Goal: Task Accomplishment & Management: Manage account settings

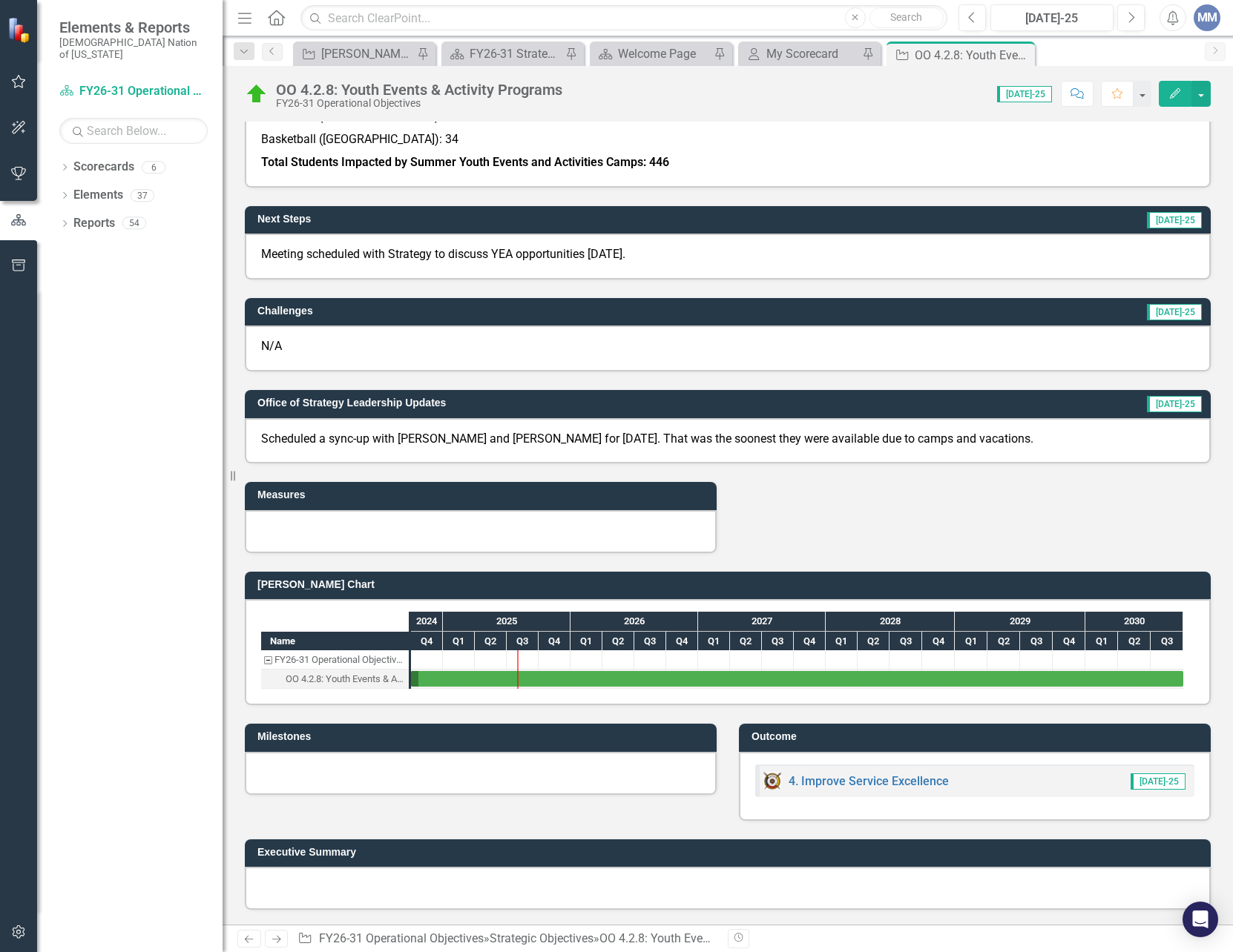
scroll to position [498, 0]
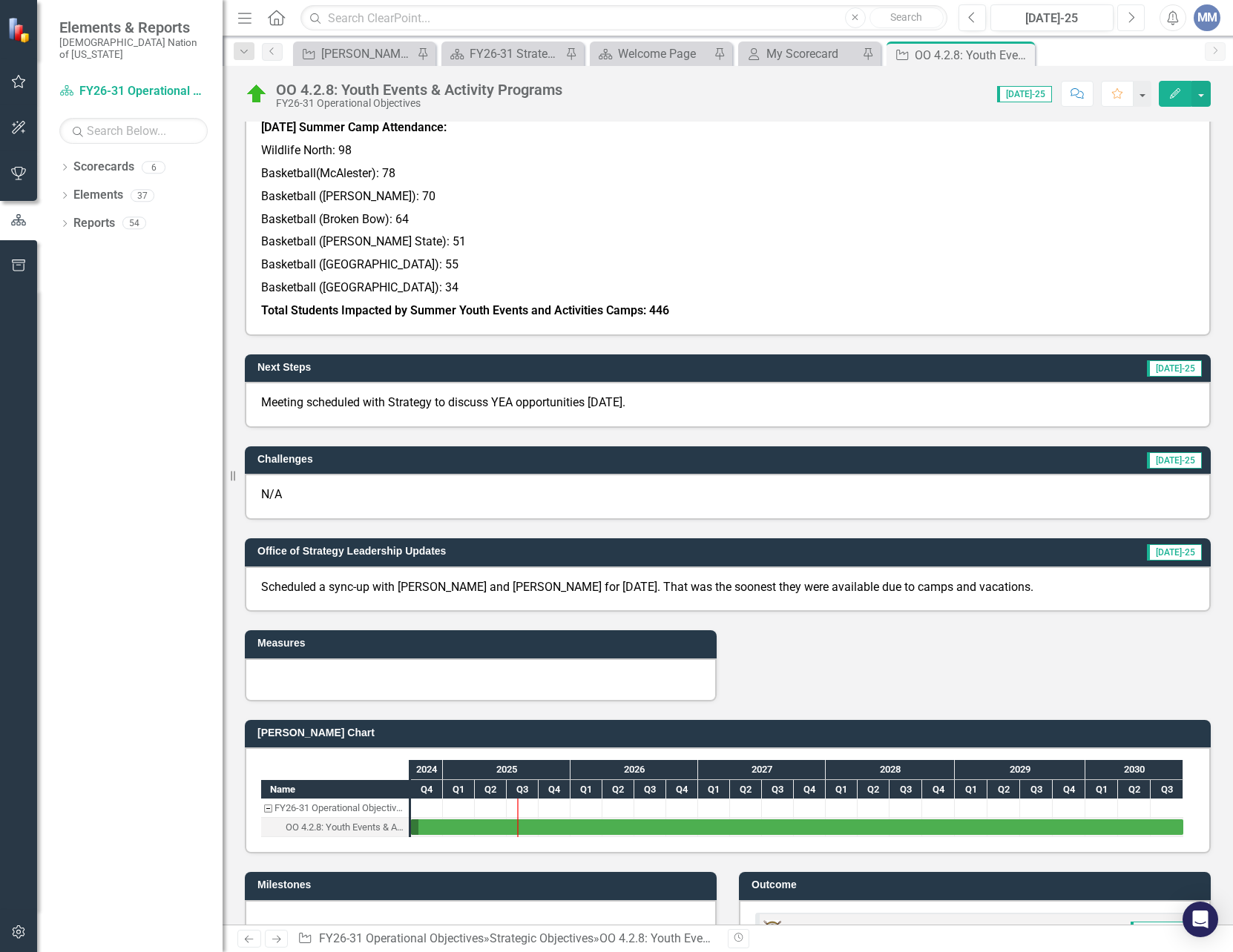
click at [1134, 22] on icon "Next" at bounding box center [1131, 18] width 8 height 13
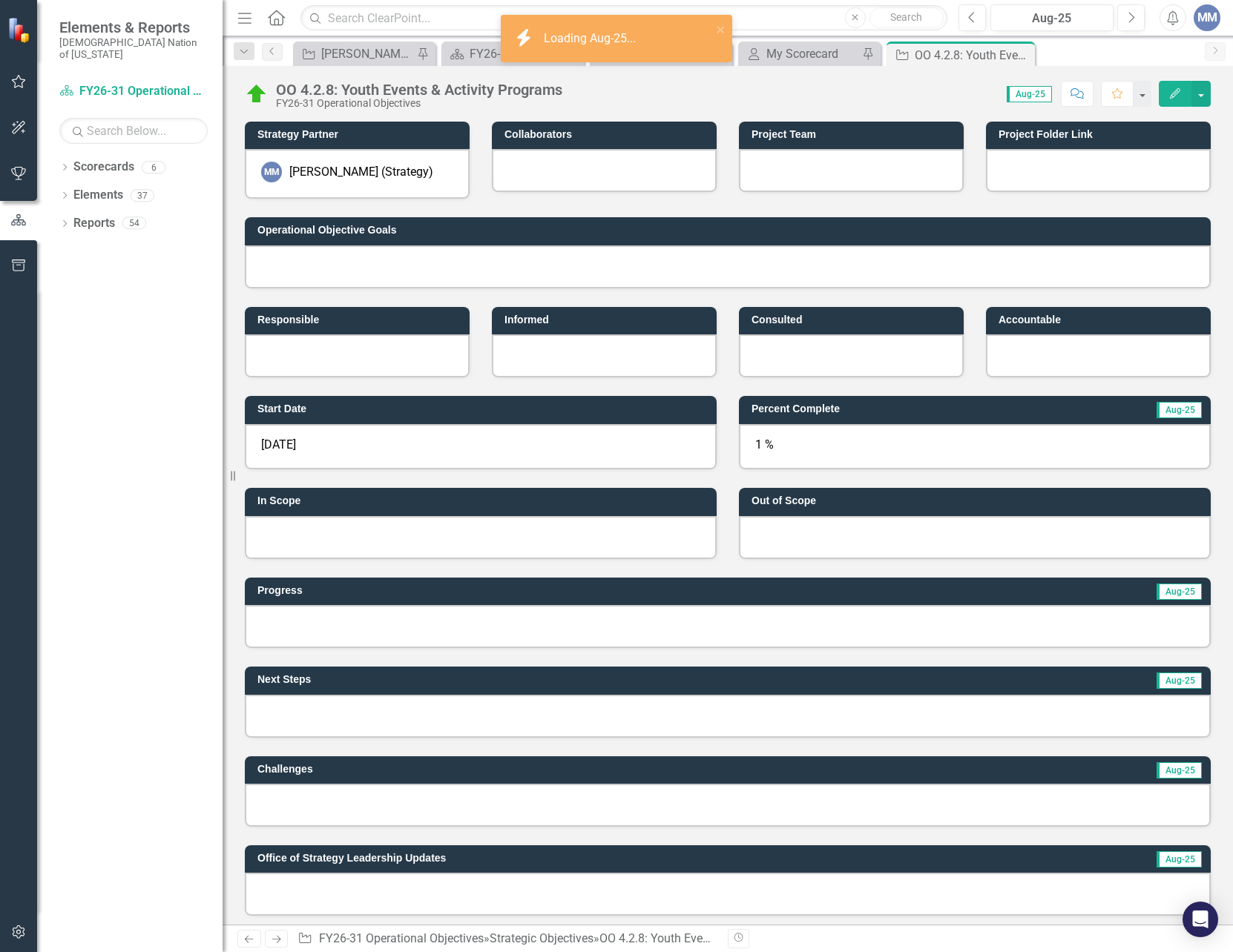
click at [399, 624] on div at bounding box center [728, 627] width 966 height 43
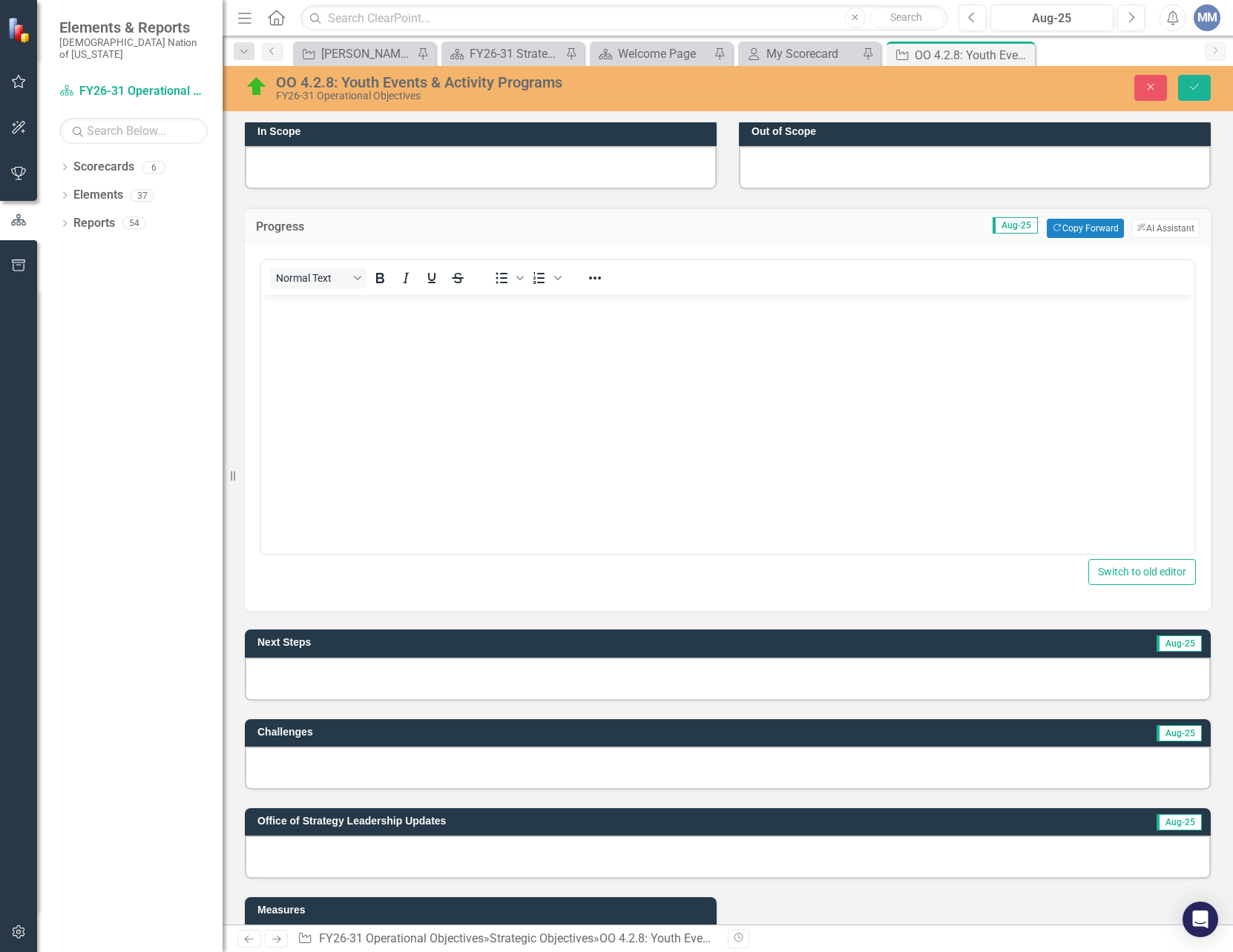
scroll to position [742, 0]
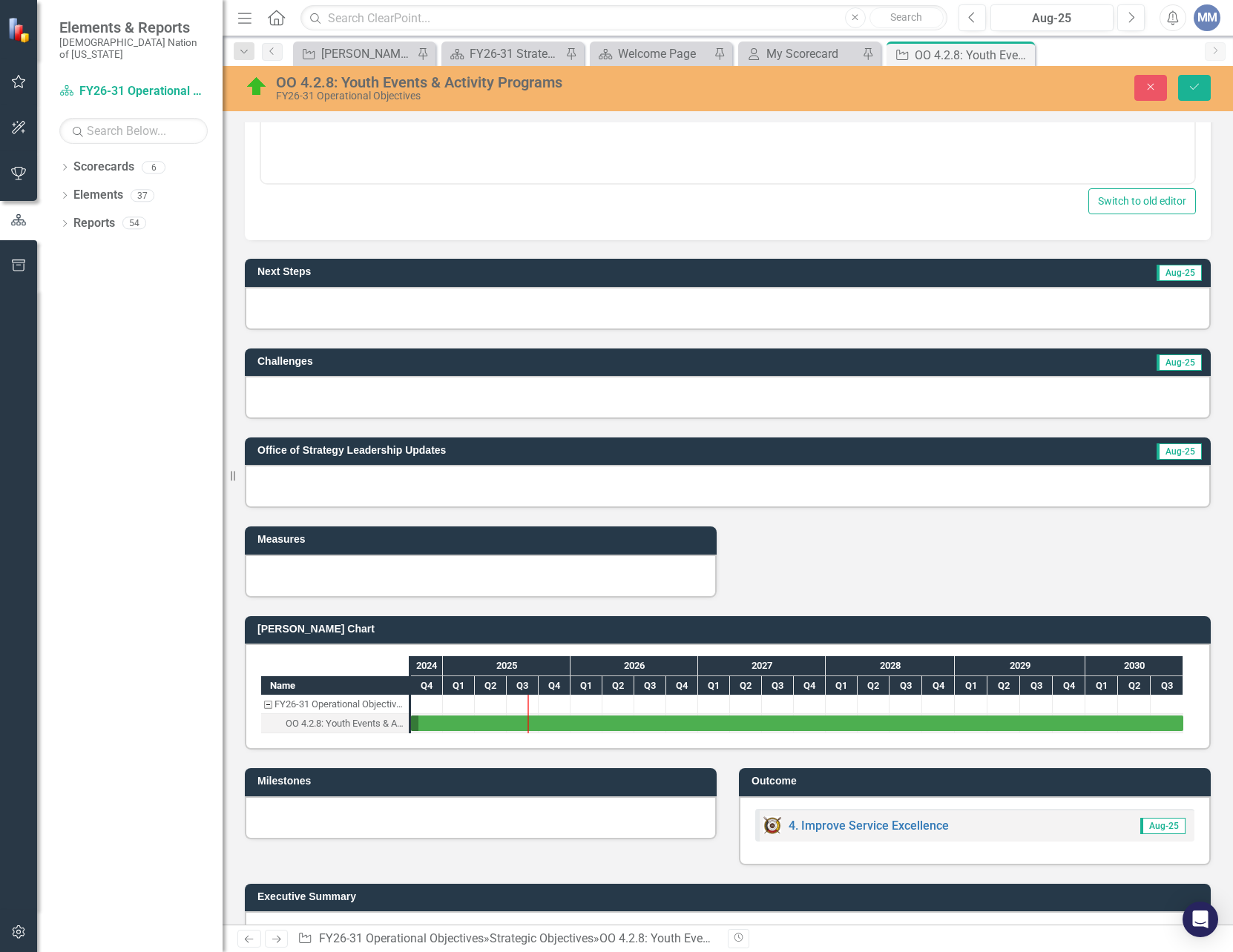
click at [349, 489] on div at bounding box center [728, 486] width 966 height 43
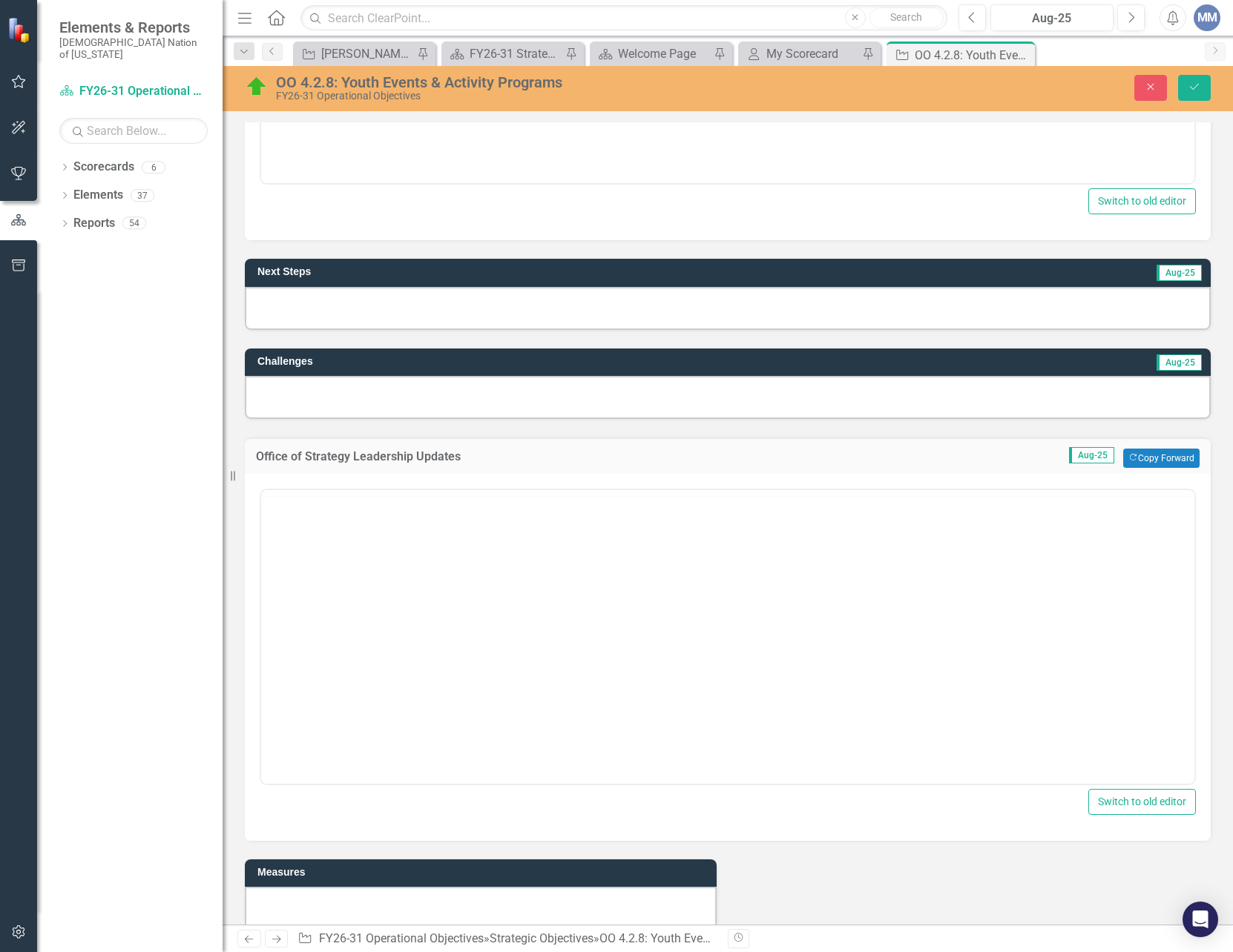
scroll to position [0, 0]
click at [384, 644] on body "Rich Text Area. Press ALT-0 for help." at bounding box center [728, 636] width 934 height 223
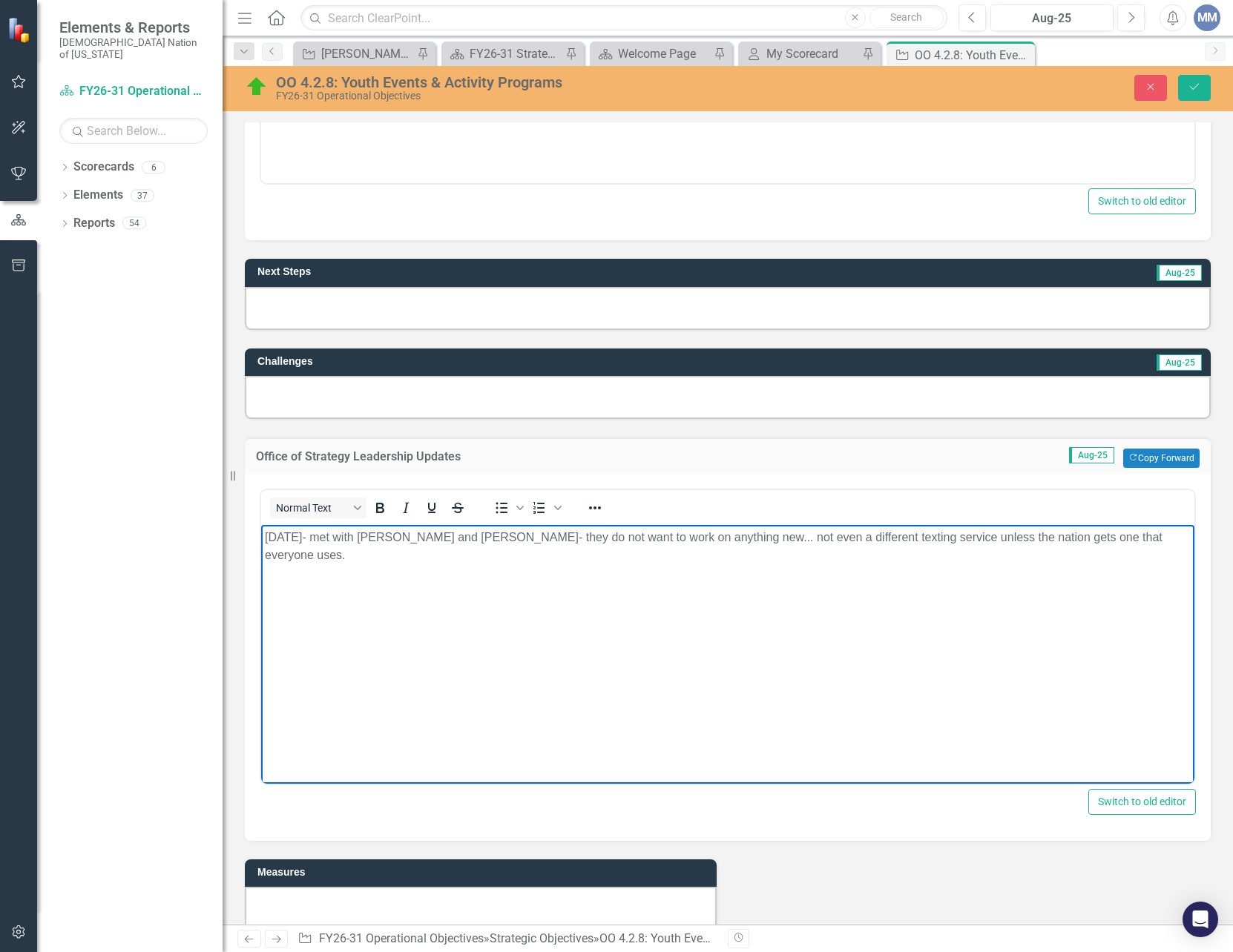
click at [468, 536] on p "[DATE]- met with [PERSON_NAME] and [PERSON_NAME]- they do not want to work on a…" at bounding box center [728, 547] width 926 height 36
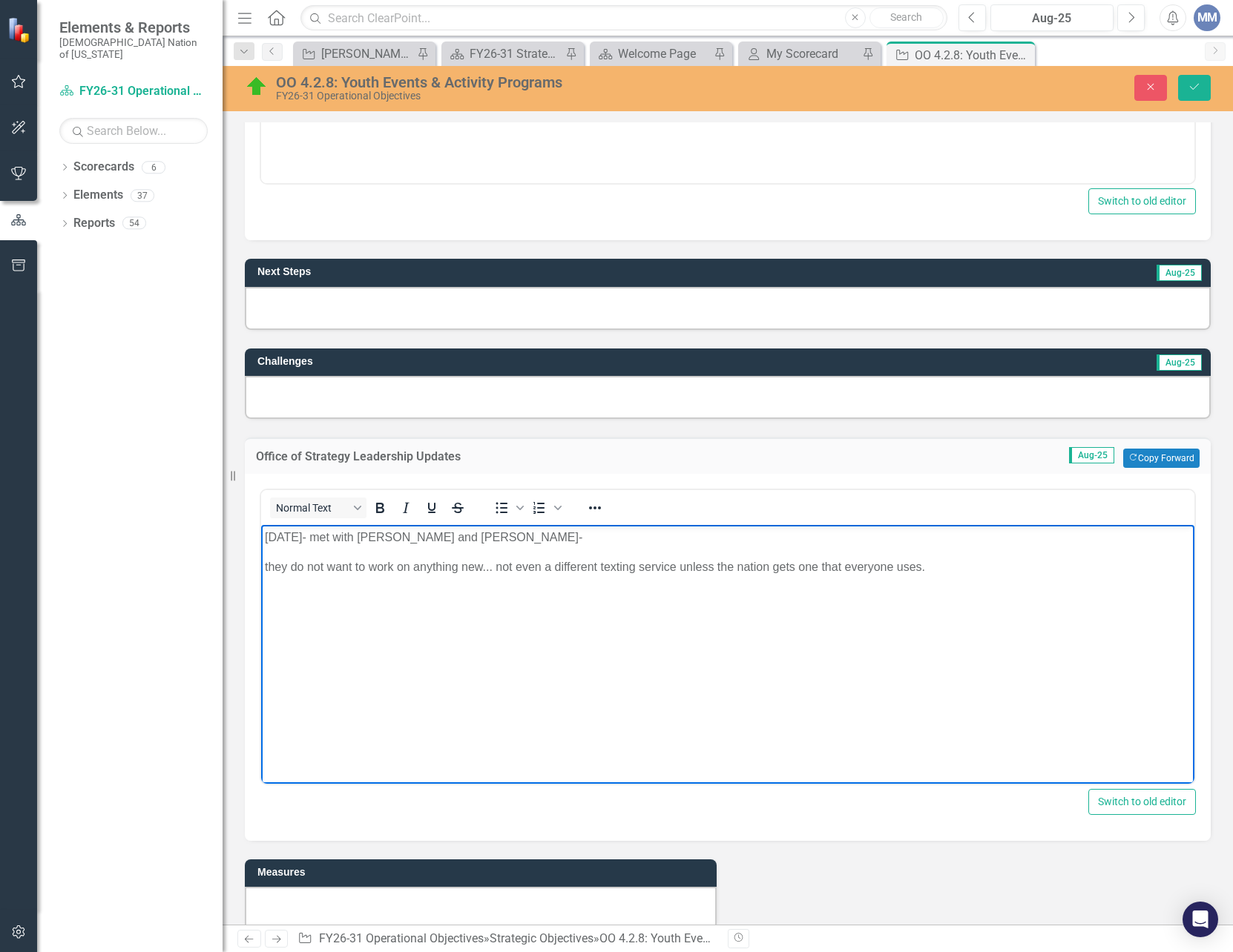
click at [463, 536] on p "[DATE]- met with [PERSON_NAME] and [PERSON_NAME]-" at bounding box center [728, 538] width 926 height 18
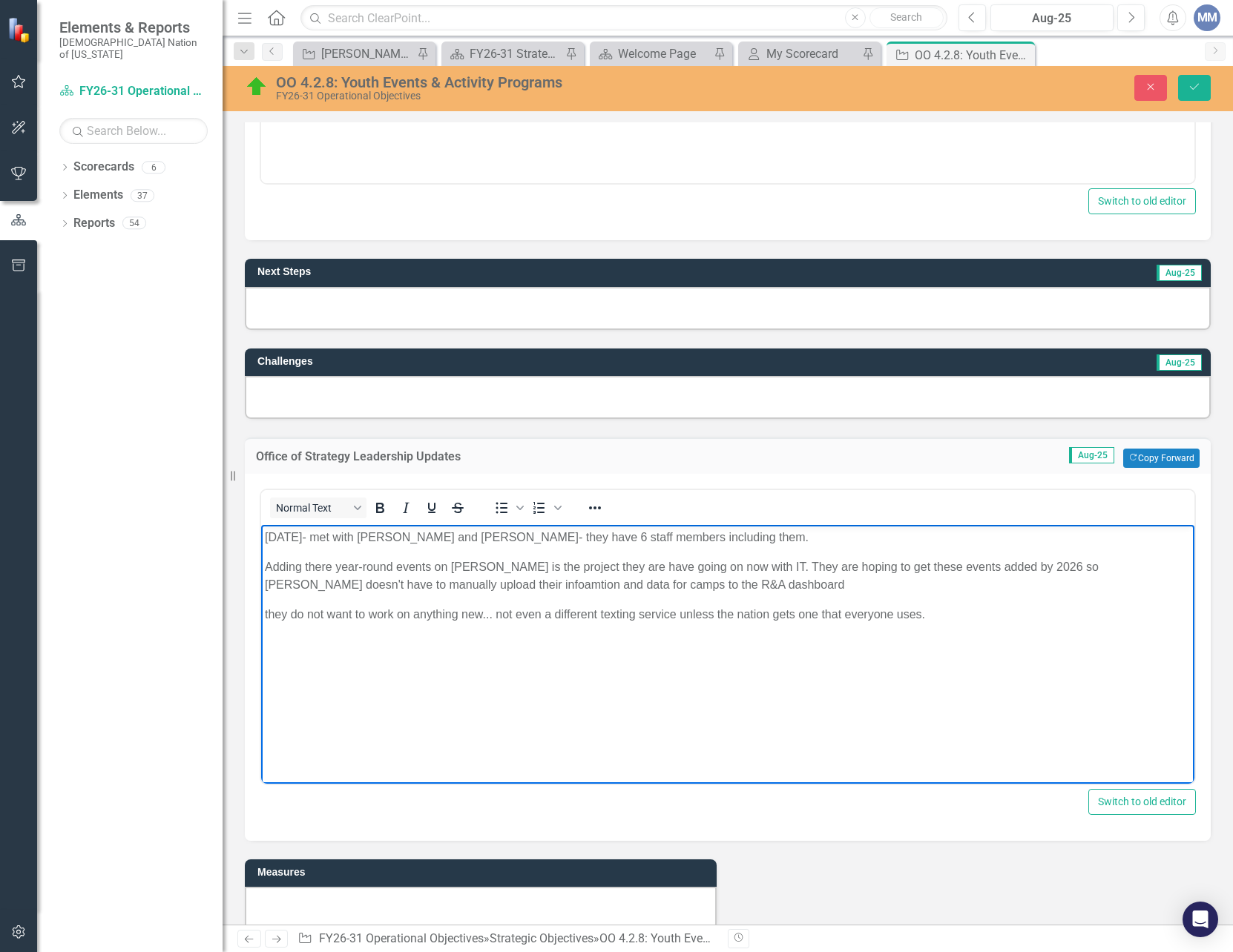
click at [481, 588] on p "Adding there year-round events on [PERSON_NAME] is the project they are have go…" at bounding box center [728, 577] width 926 height 36
click at [806, 582] on p "Adding there year-round events on [PERSON_NAME] is the project they are have go…" at bounding box center [728, 577] width 926 height 36
click at [876, 581] on p "Adding there year-round events on [PERSON_NAME] is the project they are have go…" at bounding box center [728, 577] width 926 height 36
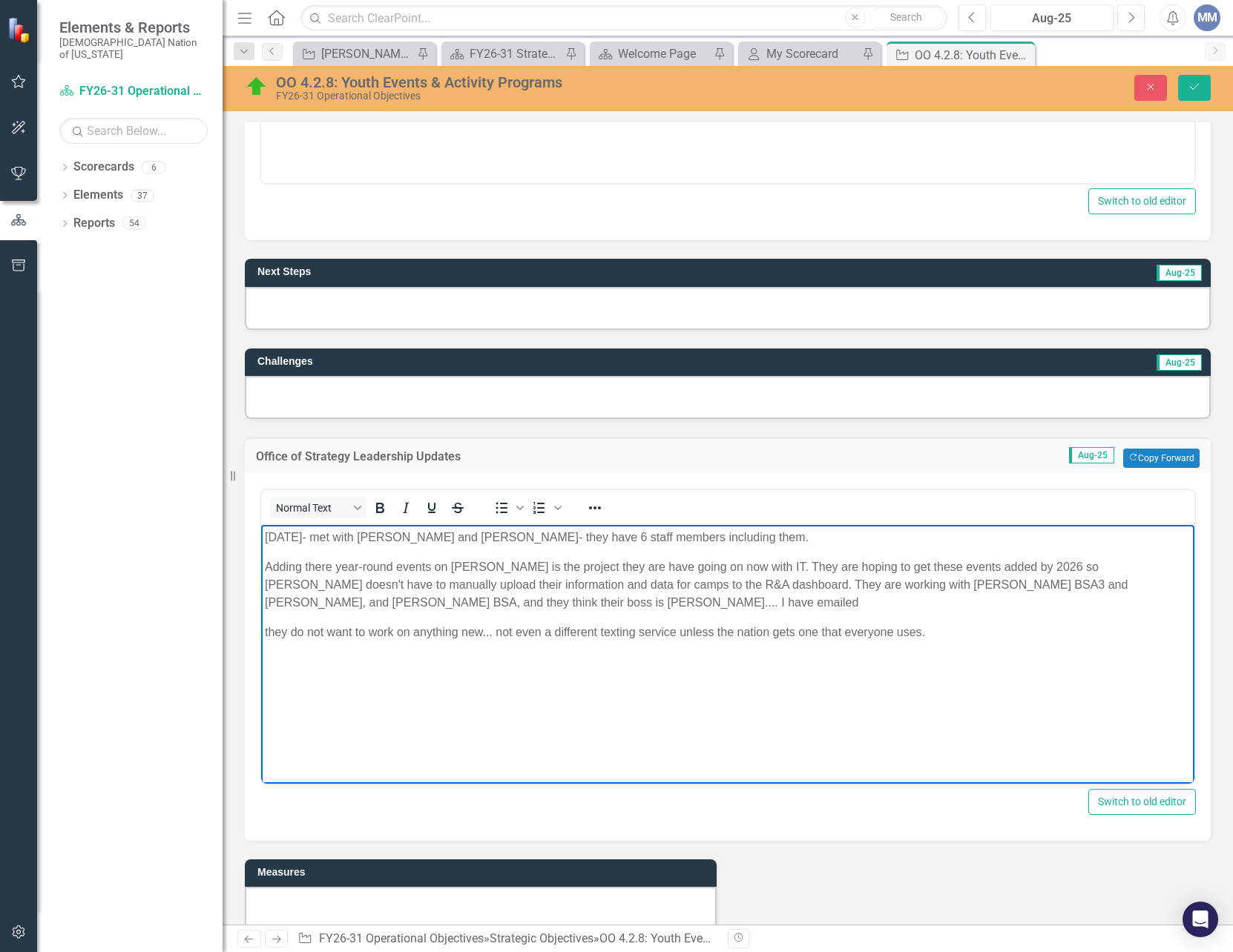
click at [684, 598] on p "Adding there year-round events on [PERSON_NAME] is the project they are have go…" at bounding box center [728, 585] width 926 height 53
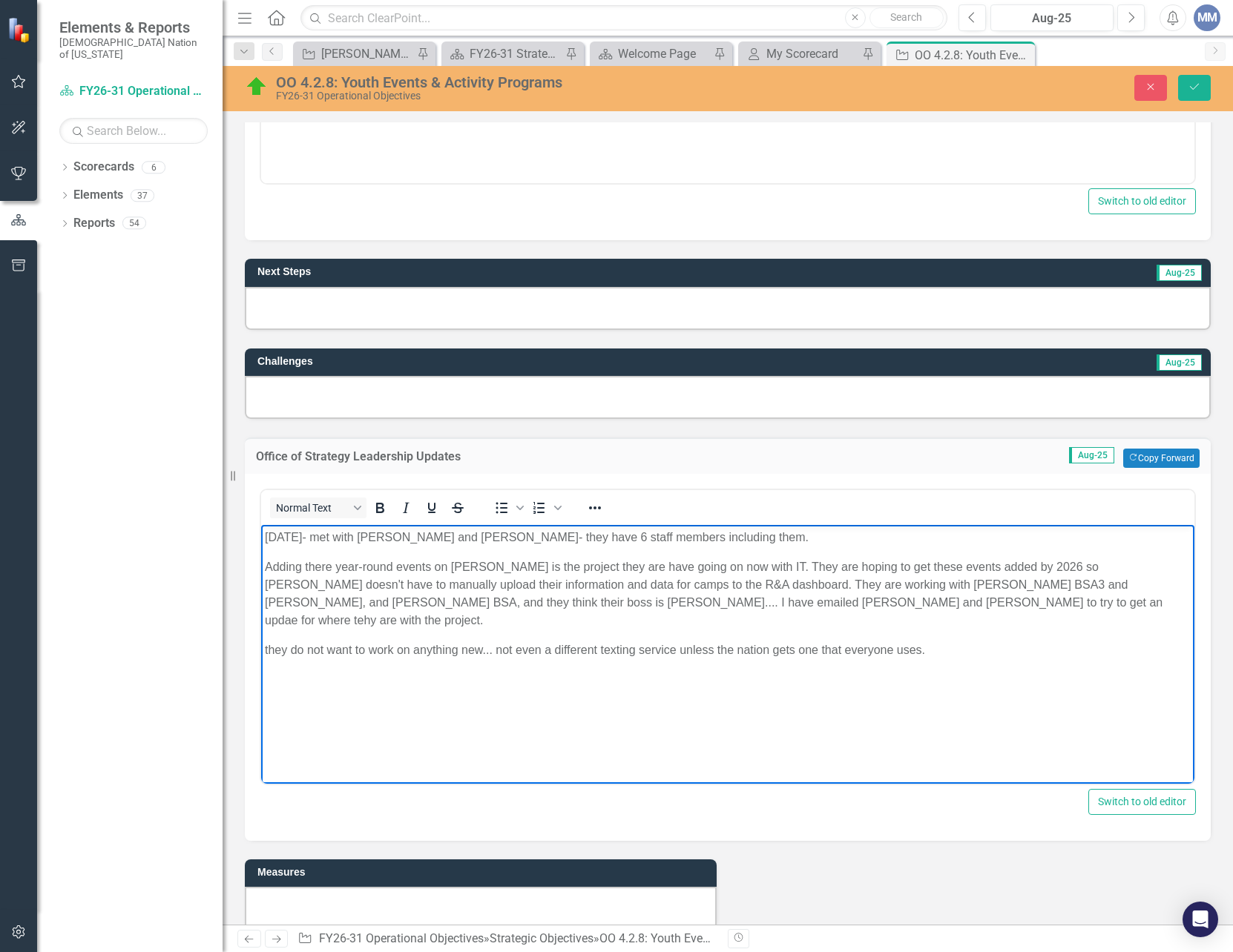
drag, startPoint x: 265, startPoint y: 630, endPoint x: 287, endPoint y: 596, distance: 40.5
click at [265, 641] on p "they do not want to work on anything new... not even a different texting servic…" at bounding box center [728, 650] width 926 height 18
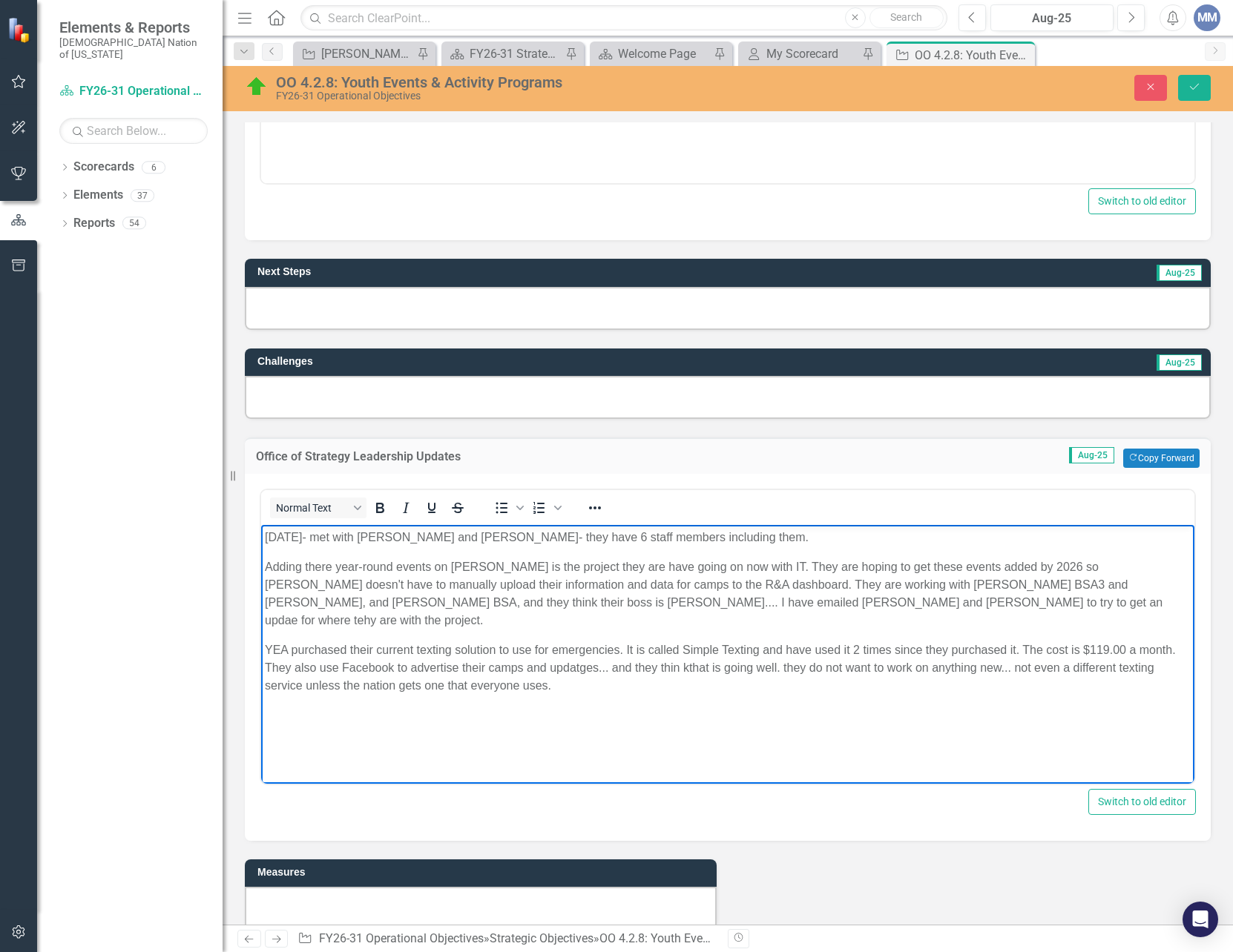
click at [574, 653] on p "YEA purchased their current texting solution to use for emergencies. It is call…" at bounding box center [728, 667] width 926 height 53
click at [681, 646] on p "YEA purchased their current texting solution to use for emergencies. It is call…" at bounding box center [728, 667] width 926 height 53
click at [779, 647] on p "YEA purchased their current texting solution to use for emergencies. It is call…" at bounding box center [728, 667] width 926 height 53
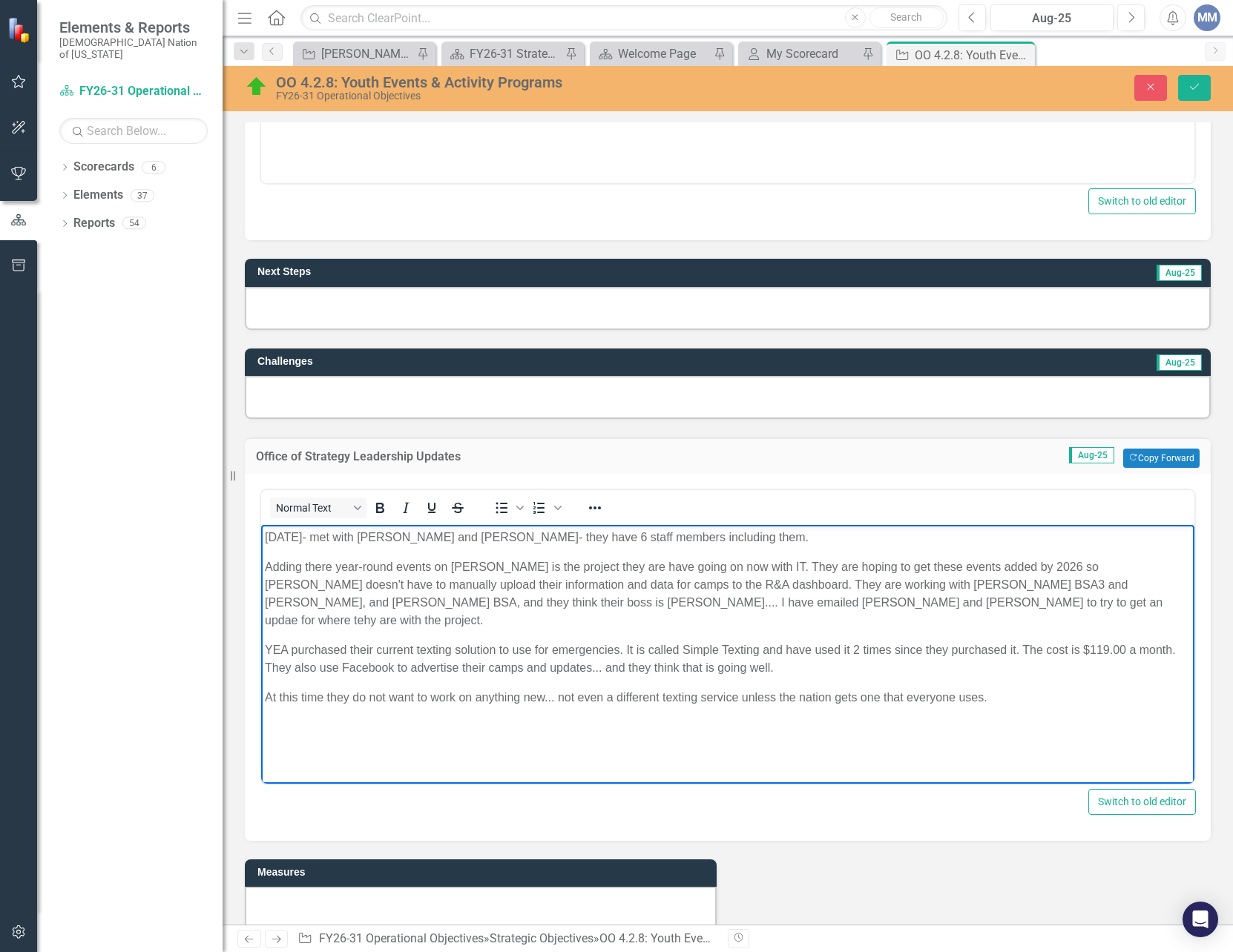
click at [543, 689] on p "At this time they do not want to work on anything new... not even a different t…" at bounding box center [728, 698] width 926 height 18
drag, startPoint x: 986, startPoint y: 677, endPoint x: 952, endPoint y: 675, distance: 34.1
click at [952, 689] on p "At this time they do not want to work on anything new as a communication system…" at bounding box center [728, 707] width 926 height 36
click at [382, 508] on icon "Bold" at bounding box center [380, 507] width 8 height 11
click at [336, 696] on p "At this time they do not want to work on anything new as a communication system…" at bounding box center [728, 707] width 926 height 36
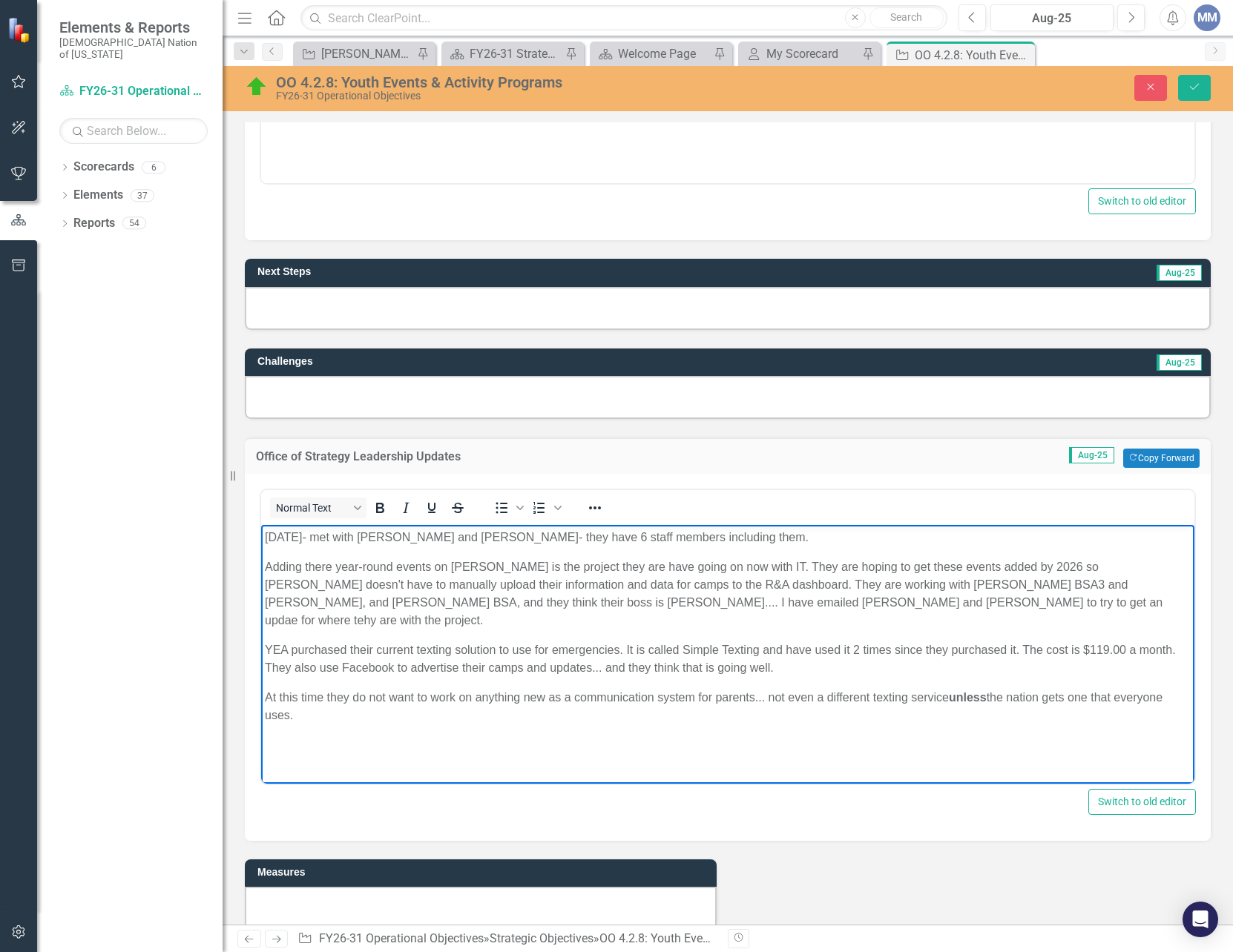
drag, startPoint x: 831, startPoint y: 604, endPoint x: 851, endPoint y: 600, distance: 20.4
click at [831, 603] on p "Adding there year-round events on [PERSON_NAME] is the project they are have go…" at bounding box center [728, 594] width 926 height 71
click at [923, 600] on p "Adding there year-round events on [PERSON_NAME] is the project they are have go…" at bounding box center [728, 594] width 926 height 71
click at [1052, 598] on p "Adding there year-round events on [PERSON_NAME] is the project they are have go…" at bounding box center [728, 594] width 926 height 71
click at [432, 747] on html "[DATE]- met with [PERSON_NAME] and [PERSON_NAME]- they have 6 staff members inc…" at bounding box center [728, 636] width 934 height 223
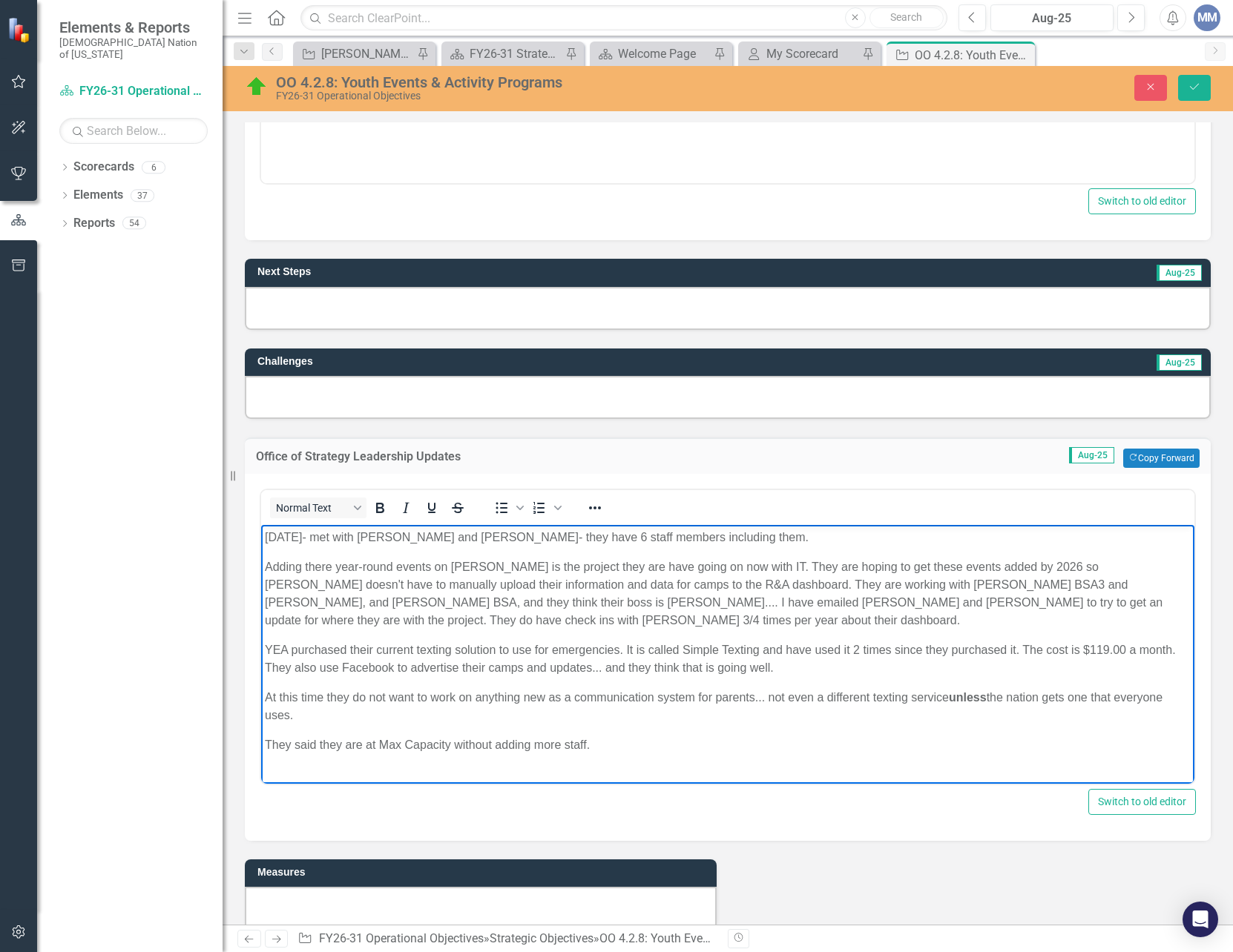
click at [612, 739] on p "They said they are at Max Capacity without adding more staff." at bounding box center [728, 746] width 926 height 18
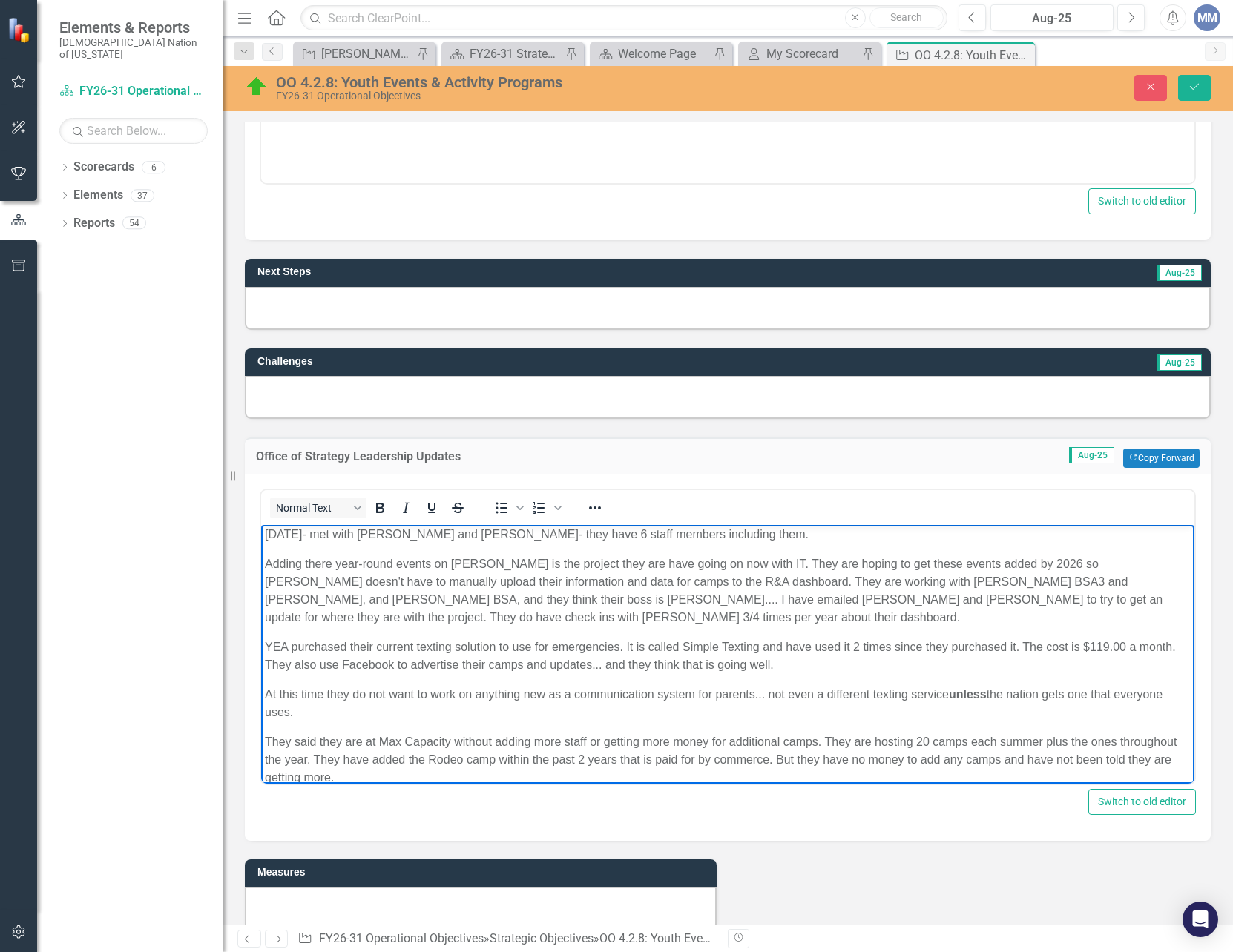
scroll to position [36, 0]
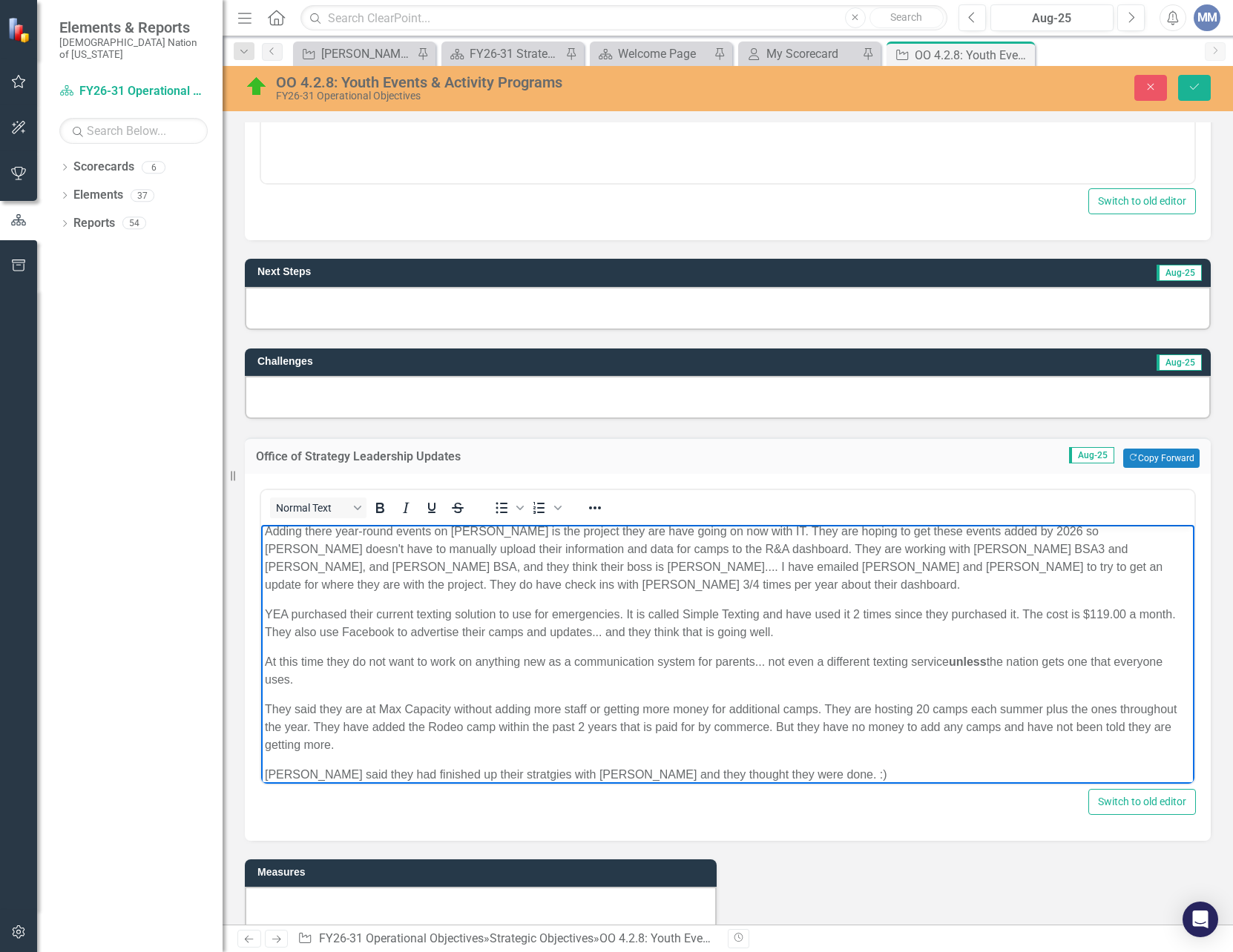
click at [703, 581] on p "Adding there year-round events on [PERSON_NAME] is the project they are have go…" at bounding box center [728, 558] width 926 height 71
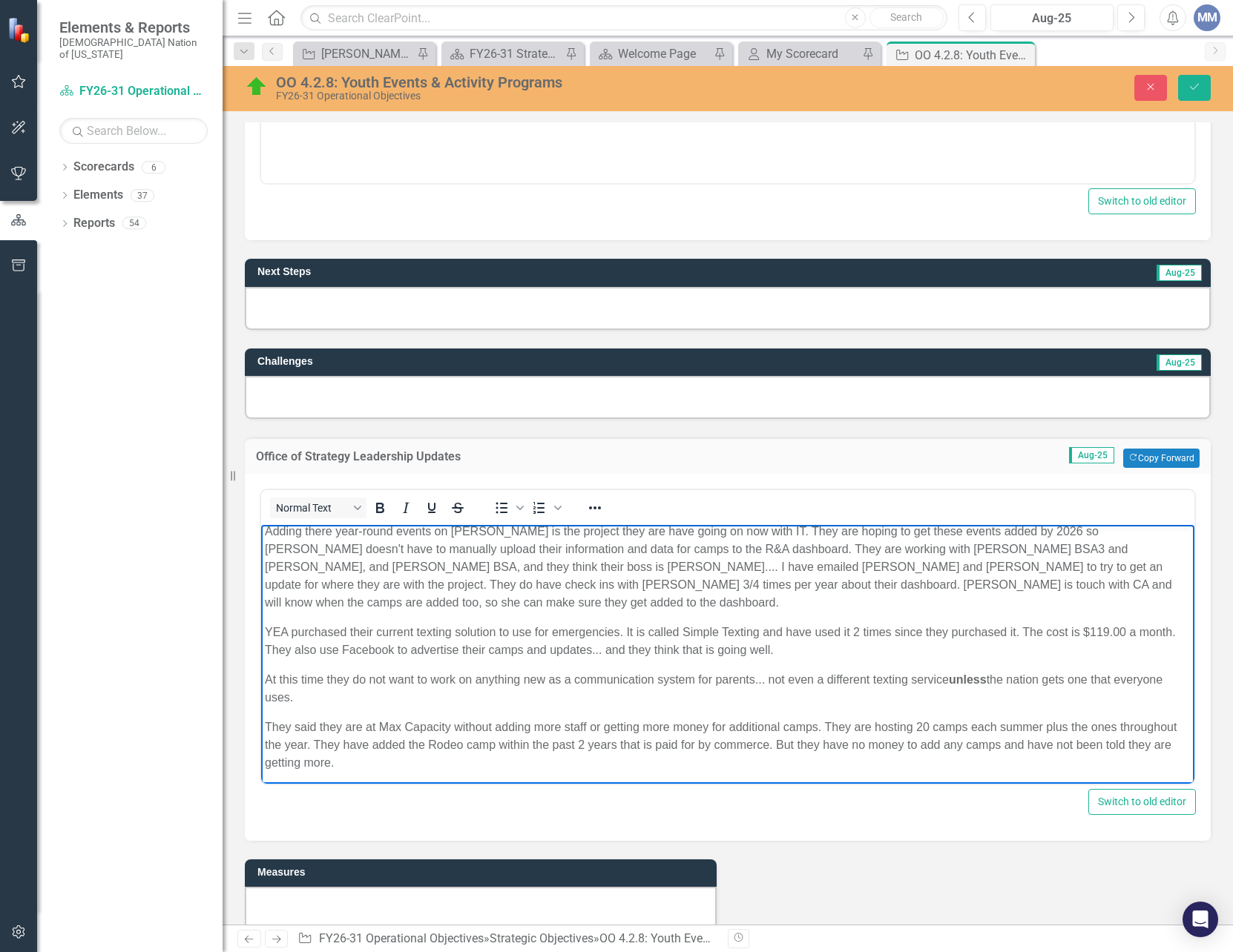
scroll to position [69, 0]
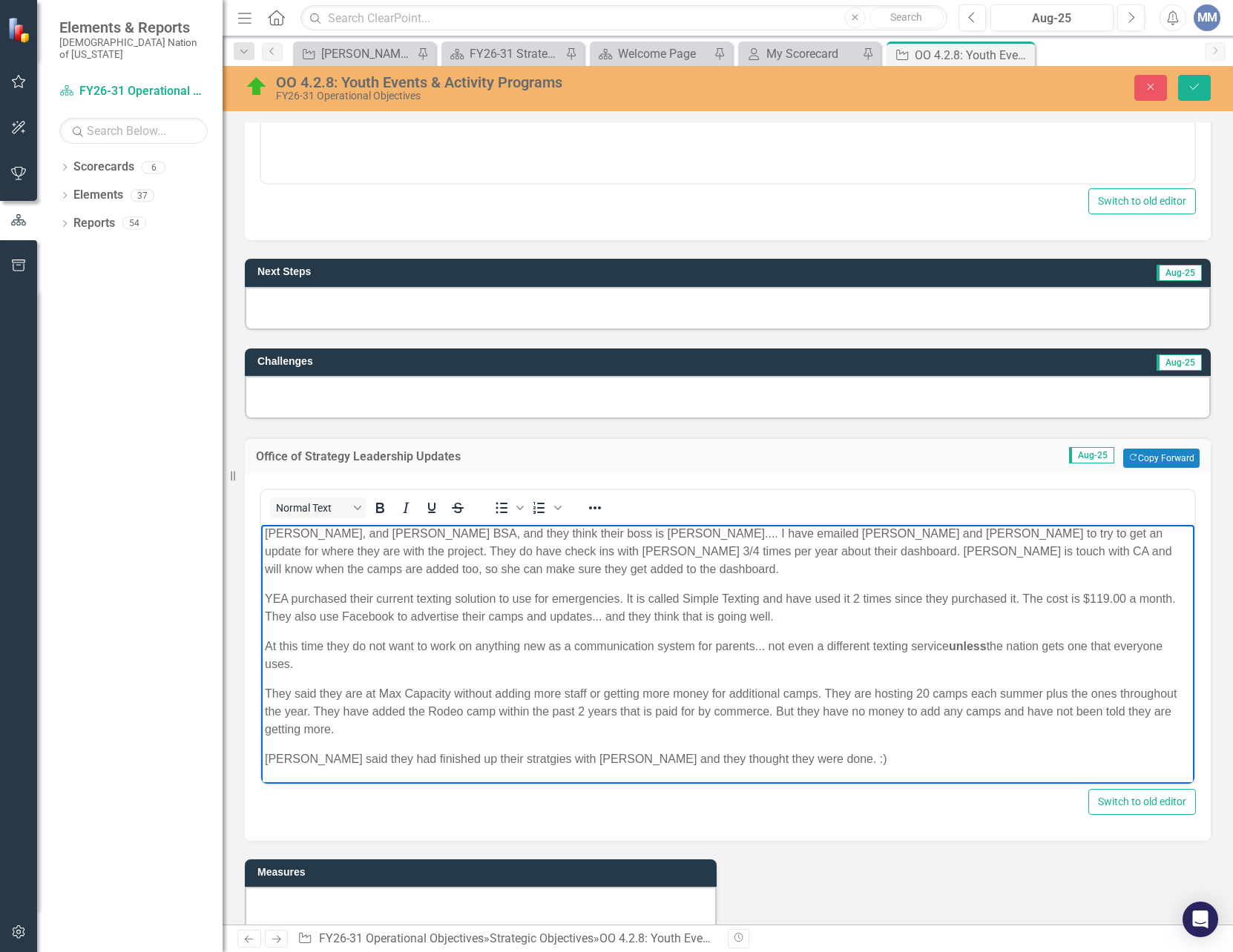
click at [466, 729] on p "They said they are at Max Capacity without adding more staff or getting more mo…" at bounding box center [728, 711] width 926 height 53
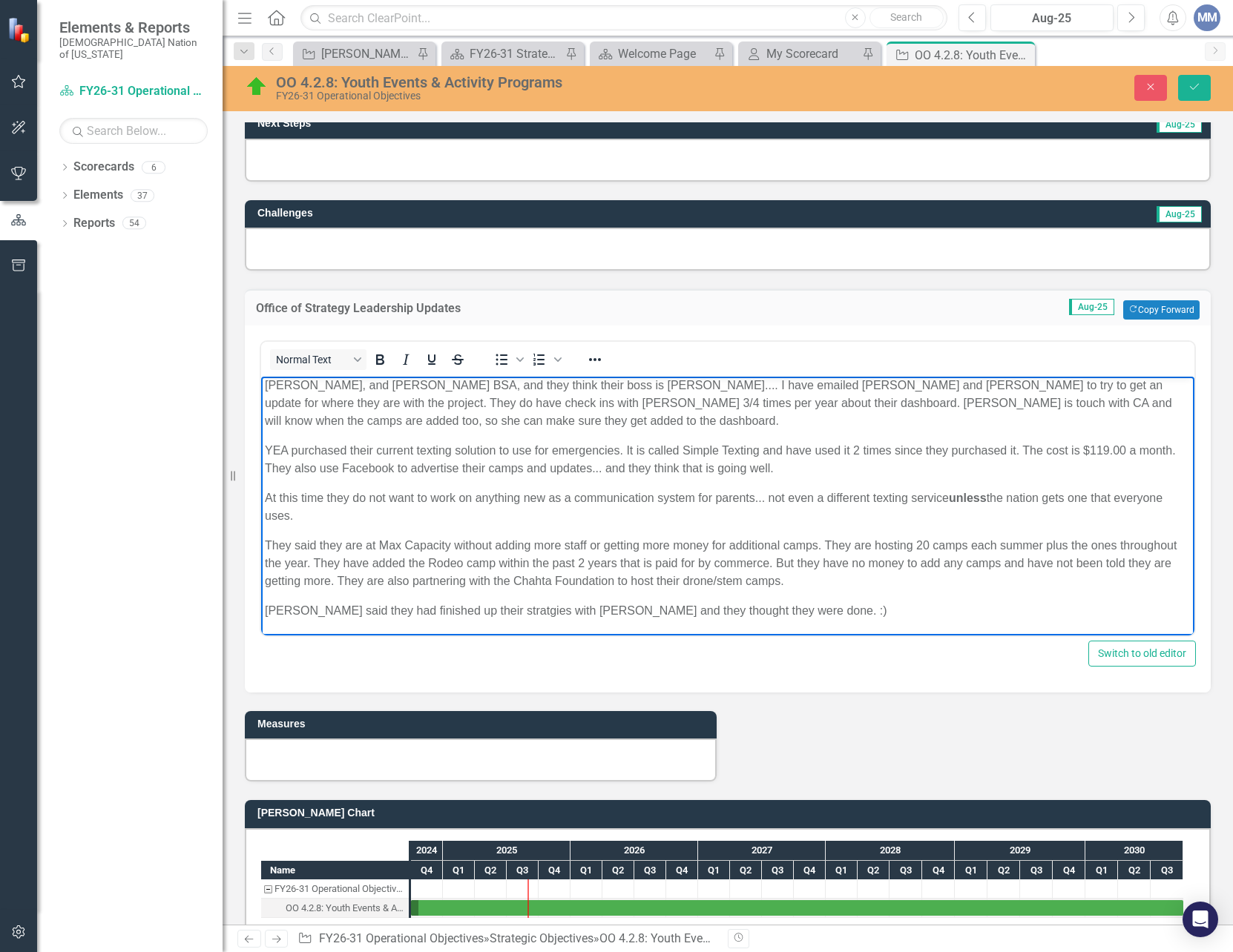
click at [470, 609] on p "[PERSON_NAME] said they had finished up their stratgies with [PERSON_NAME] and …" at bounding box center [728, 611] width 926 height 18
click at [832, 617] on p "[PERSON_NAME] said they had finished up their strategies with [PERSON_NAME] and…" at bounding box center [728, 611] width 926 height 18
click at [1184, 80] on button "Save" at bounding box center [1195, 88] width 33 height 26
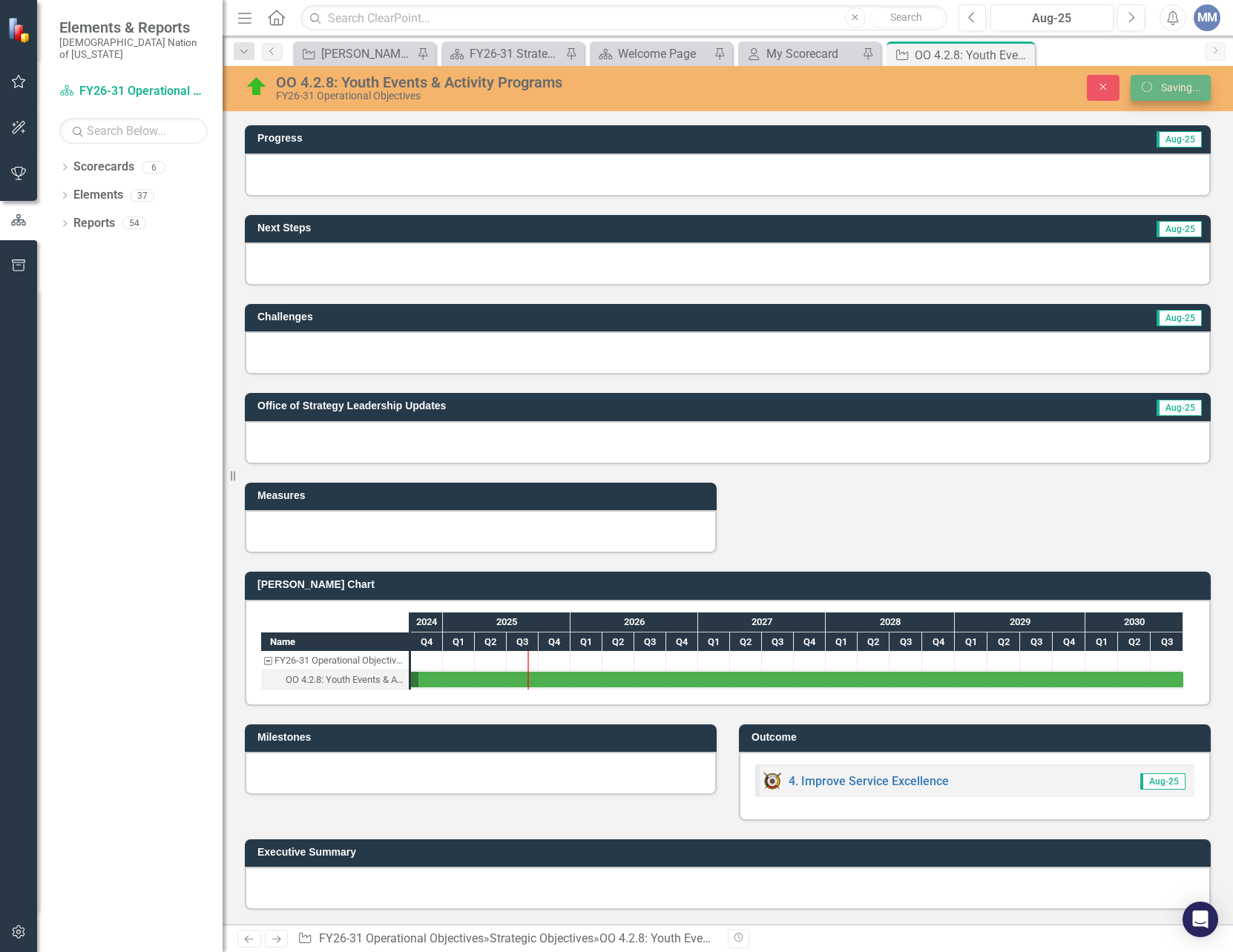
scroll to position [453, 0]
